Goal: Task Accomplishment & Management: Manage account settings

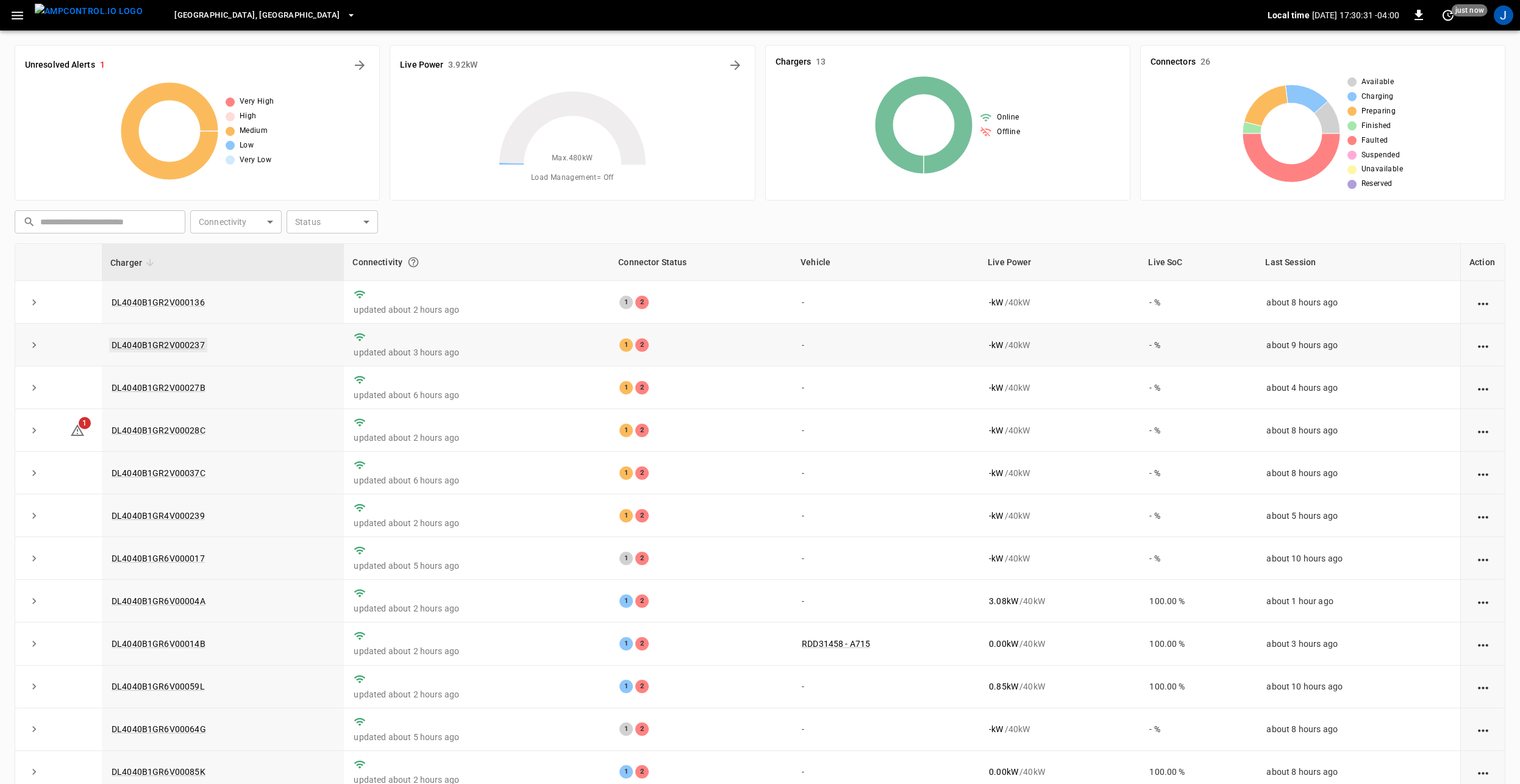
click at [154, 344] on link "DL4040B1GR2V000237" at bounding box center [158, 345] width 98 height 14
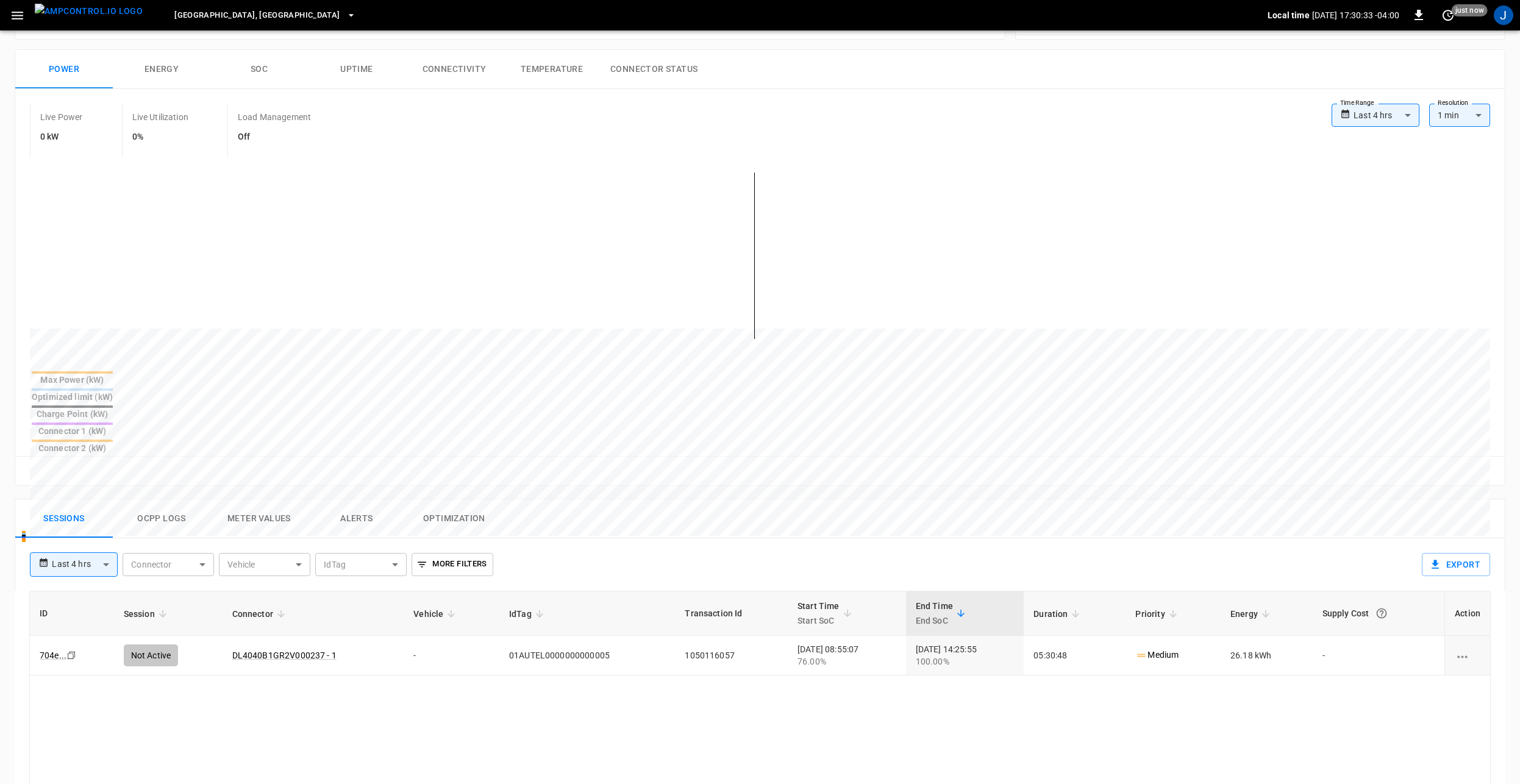
scroll to position [244, 0]
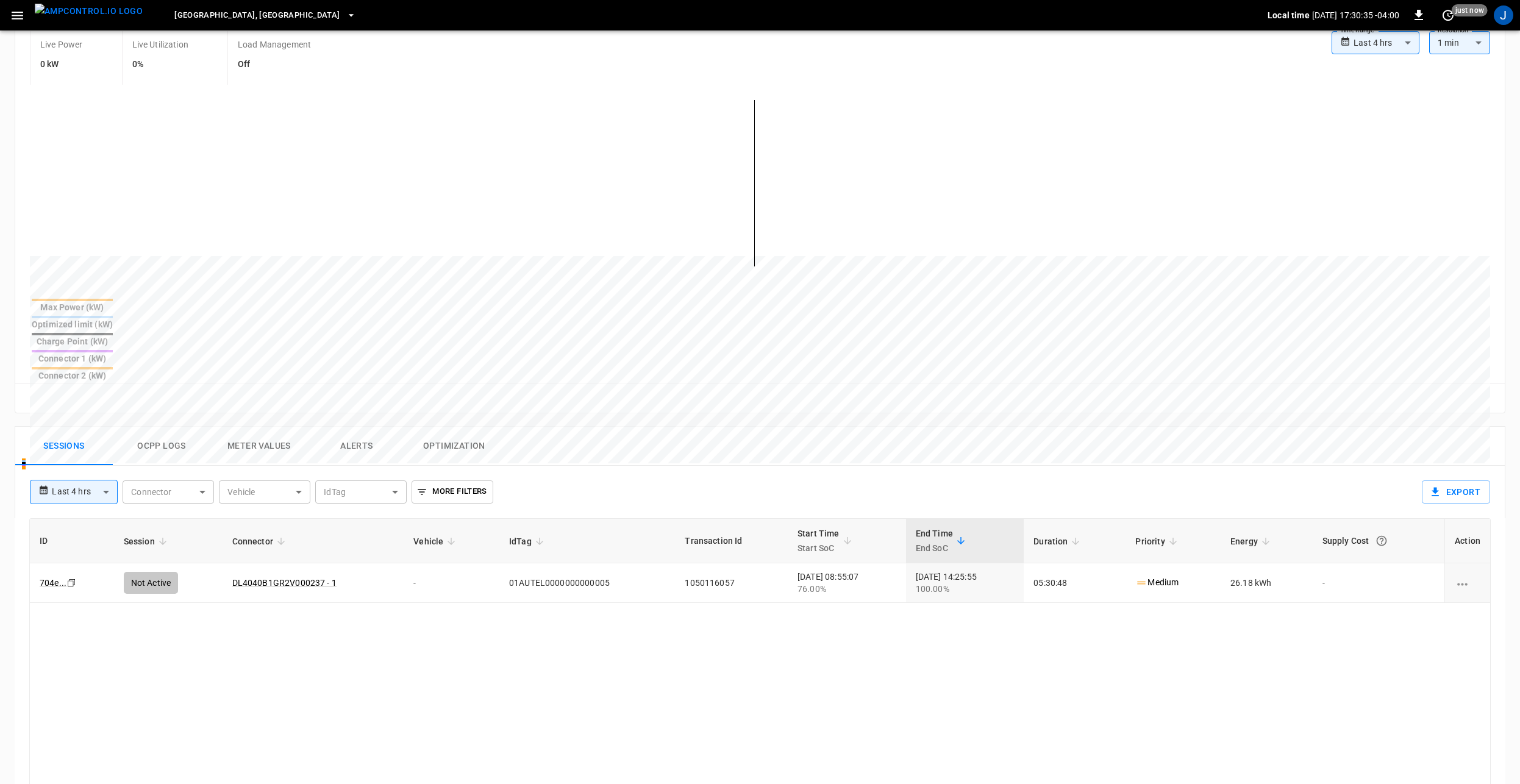
click at [160, 427] on button "Ocpp logs" at bounding box center [162, 446] width 98 height 39
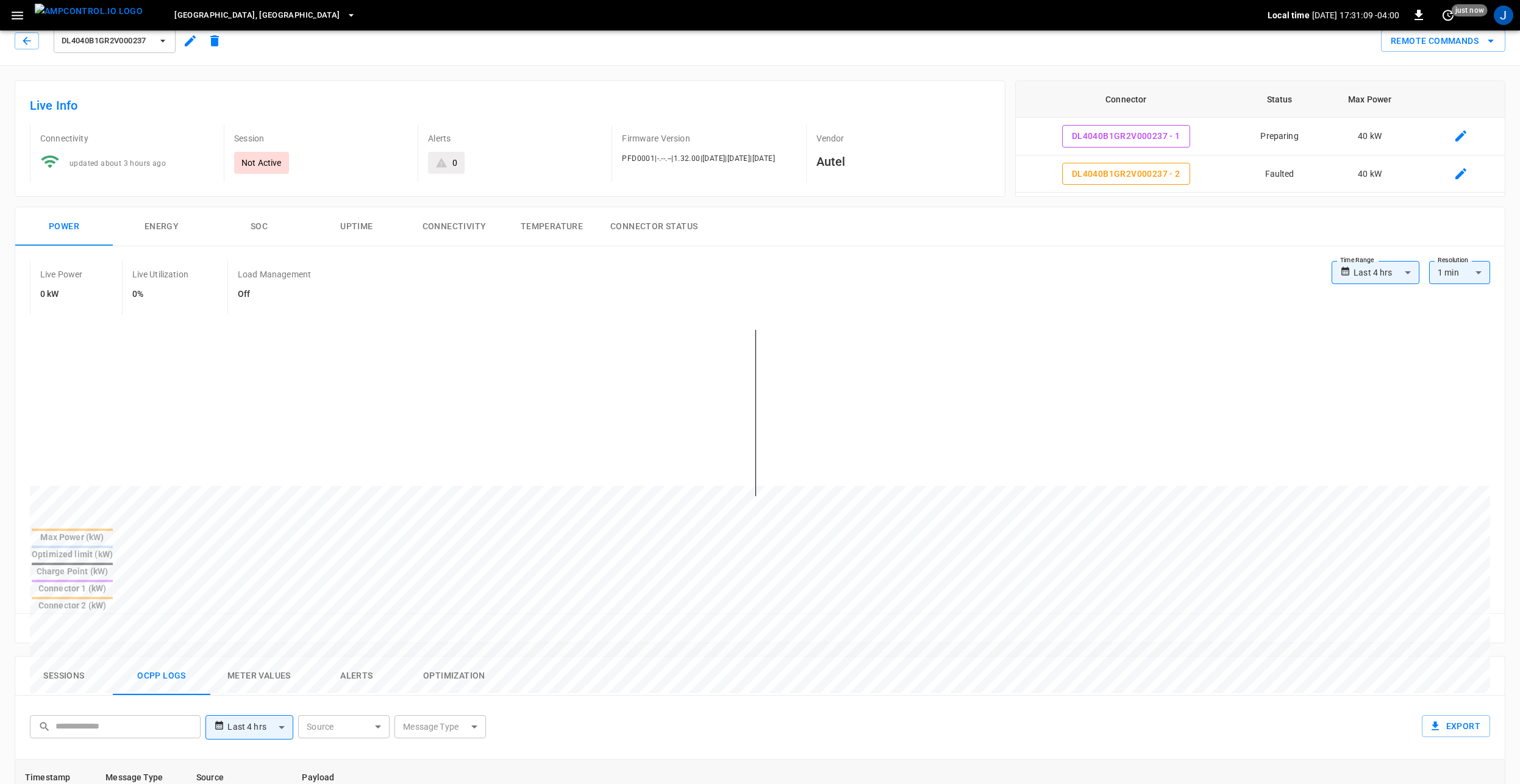
scroll to position [0, 0]
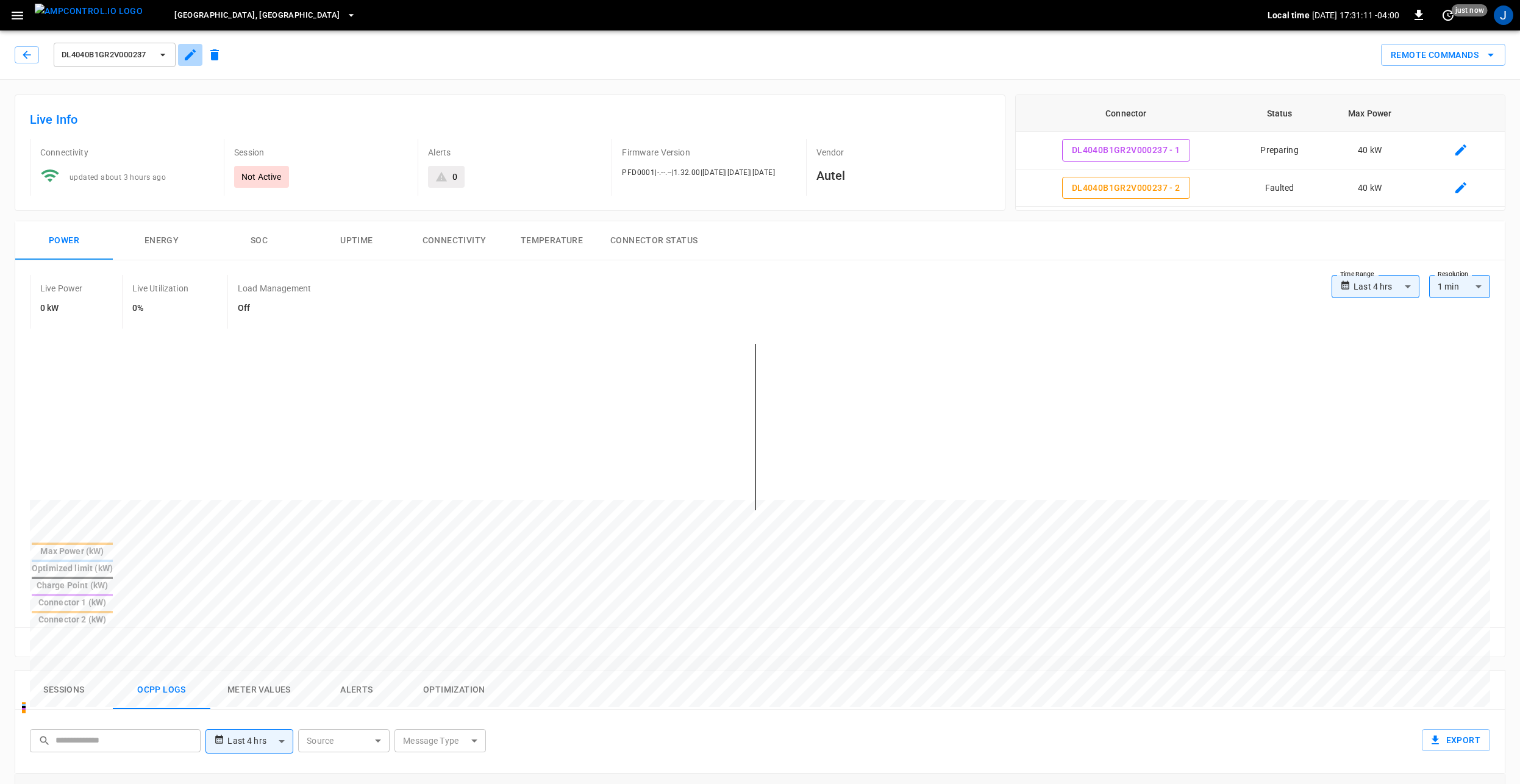
click at [193, 51] on icon "button" at bounding box center [190, 55] width 14 height 14
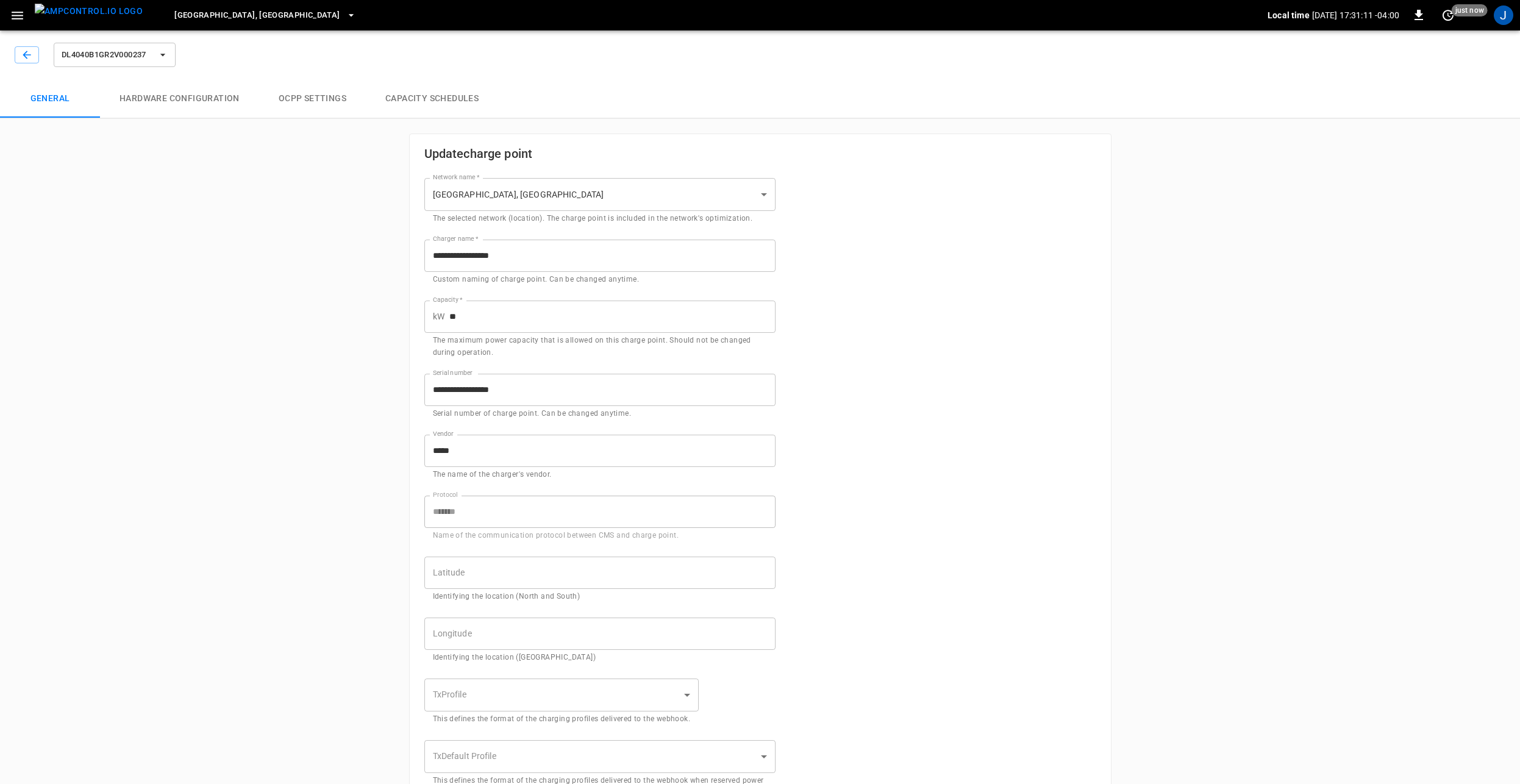
type input "**********"
click at [186, 100] on button "Hardware configuration" at bounding box center [180, 99] width 159 height 39
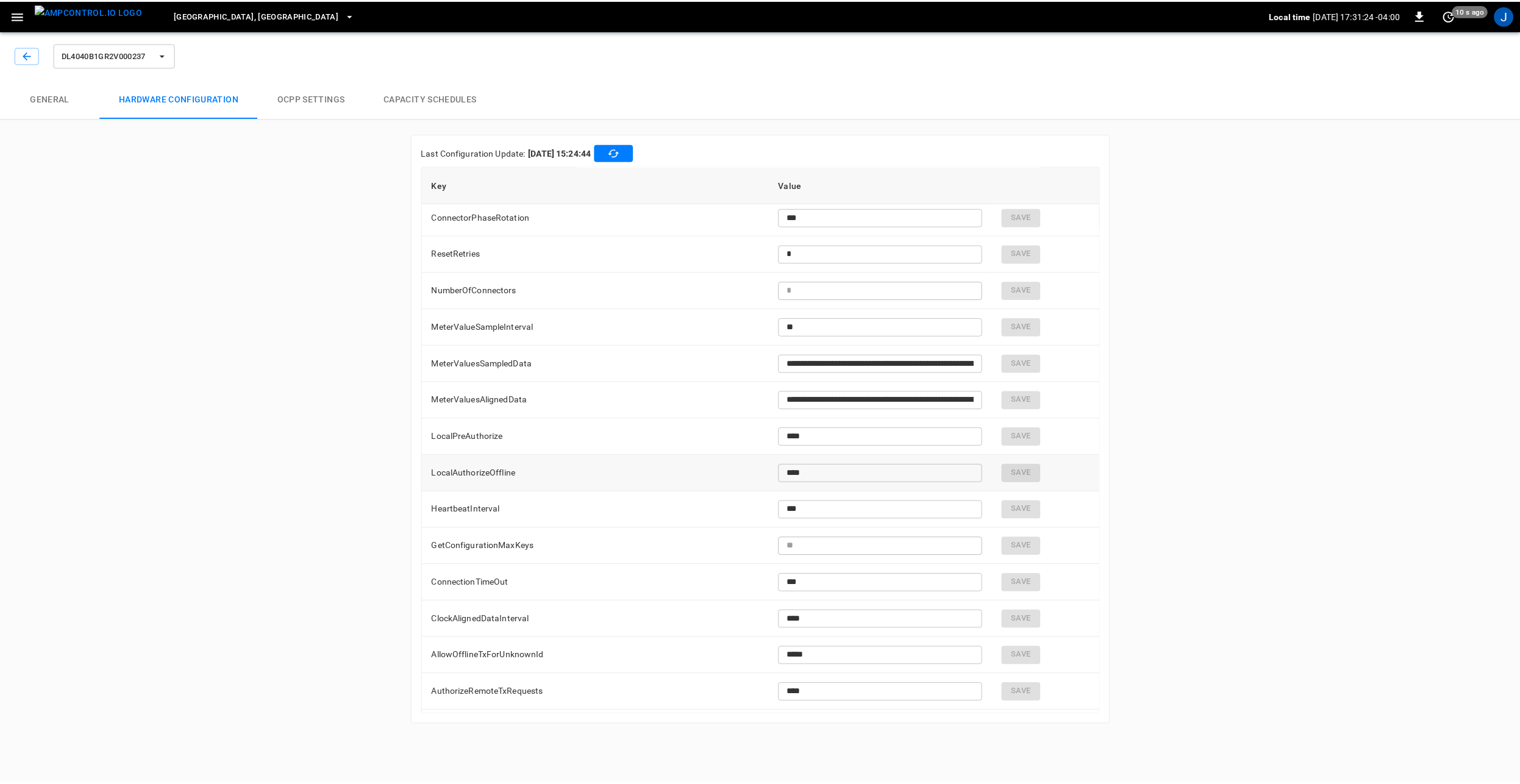
scroll to position [2305, 0]
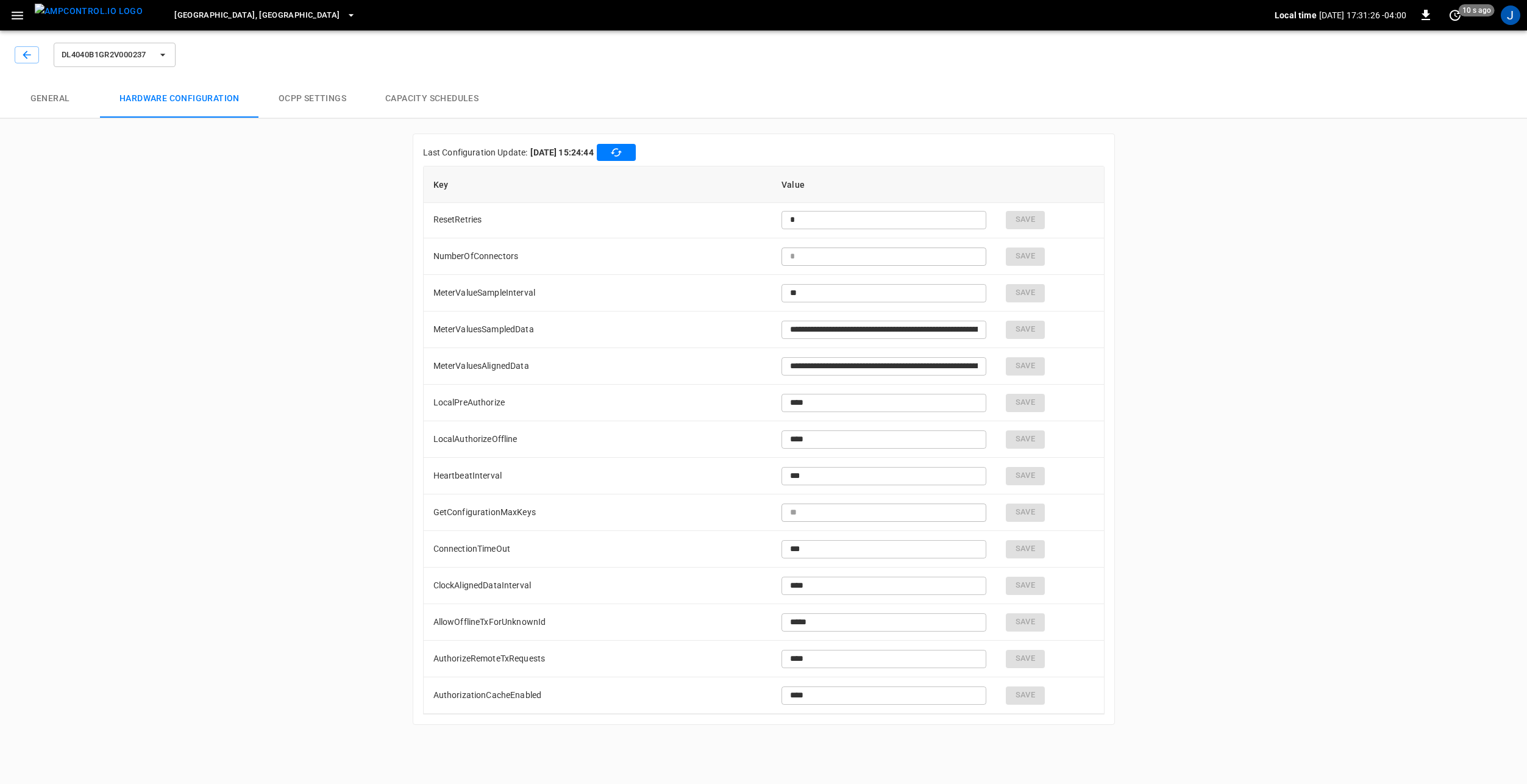
click at [74, 14] on img "menu" at bounding box center [89, 11] width 108 height 15
